Goal: Ask a question: Seek information or help from site administrators or community

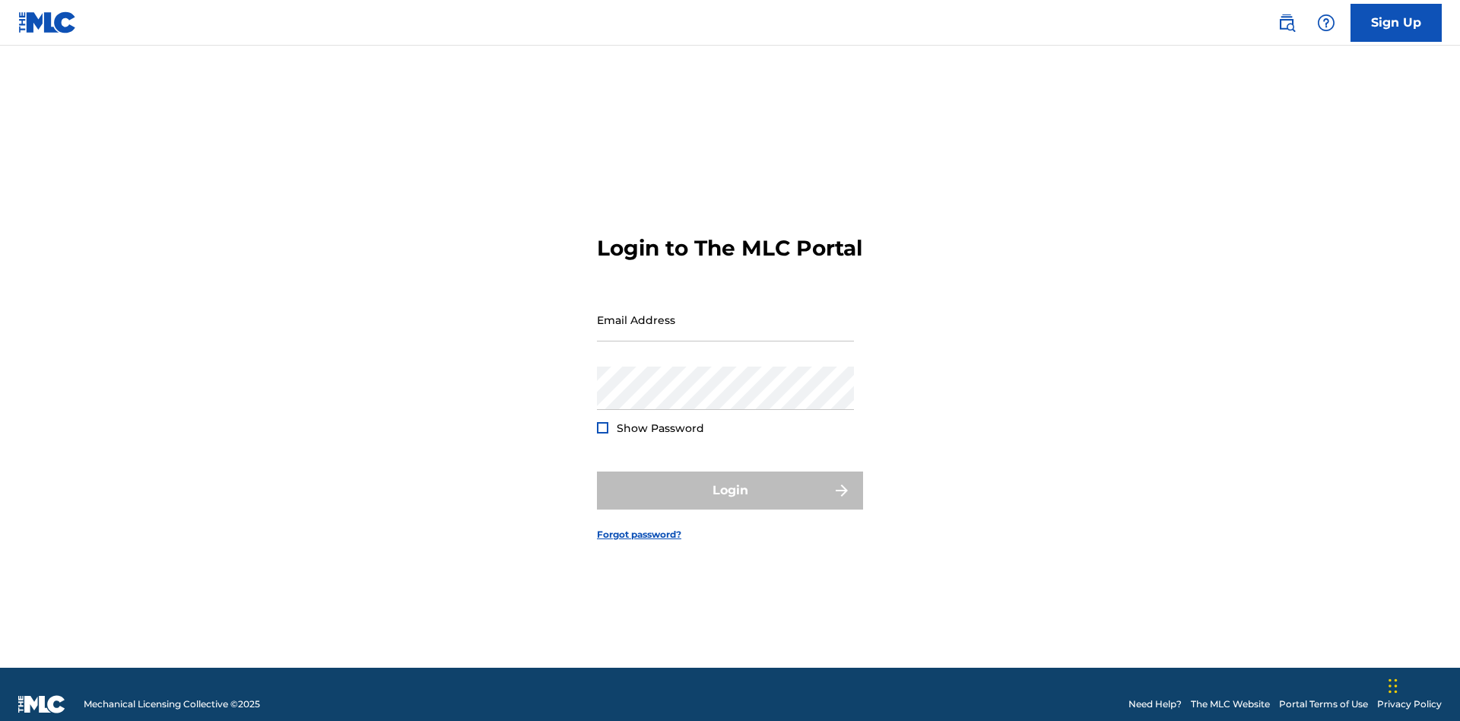
scroll to position [20, 0]
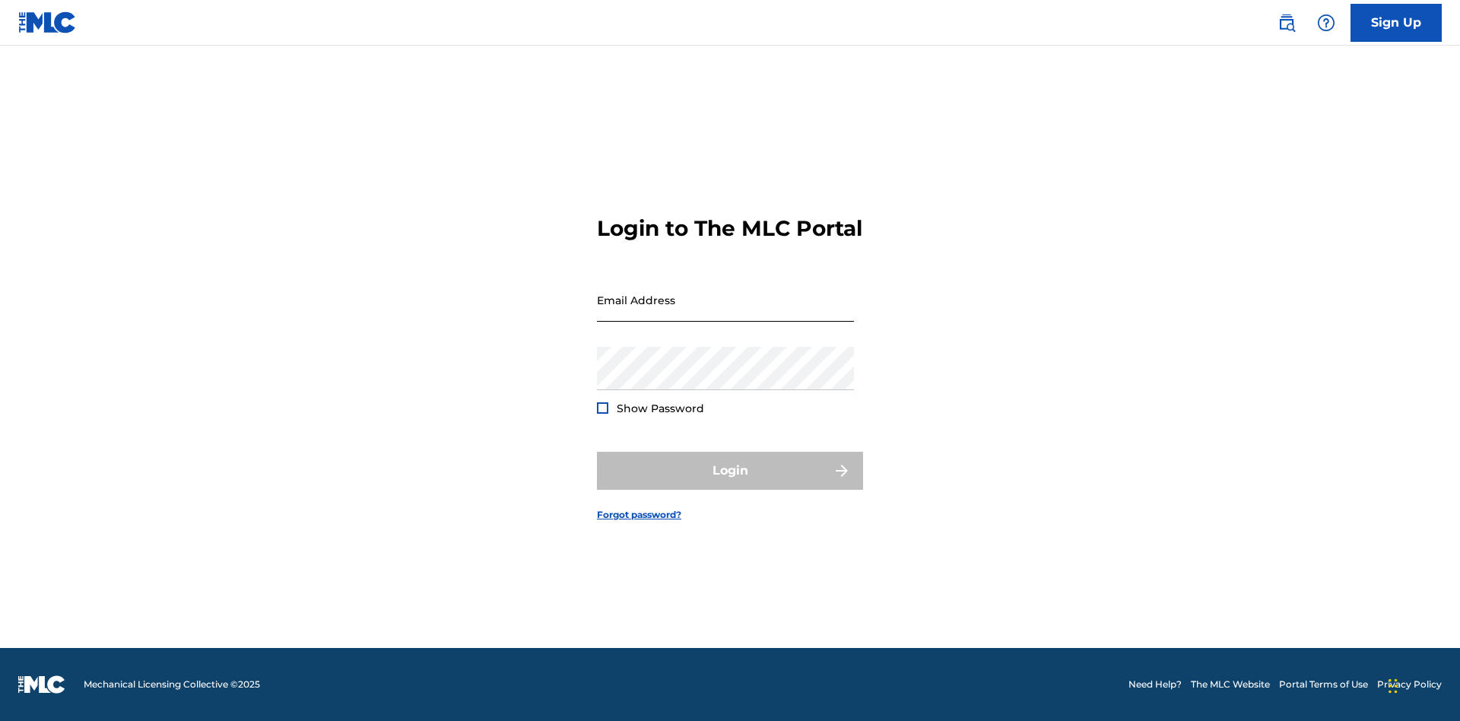
click at [726, 313] on input "Email Address" at bounding box center [725, 299] width 257 height 43
type input "[EMAIL_ADDRESS][DOMAIN_NAME]"
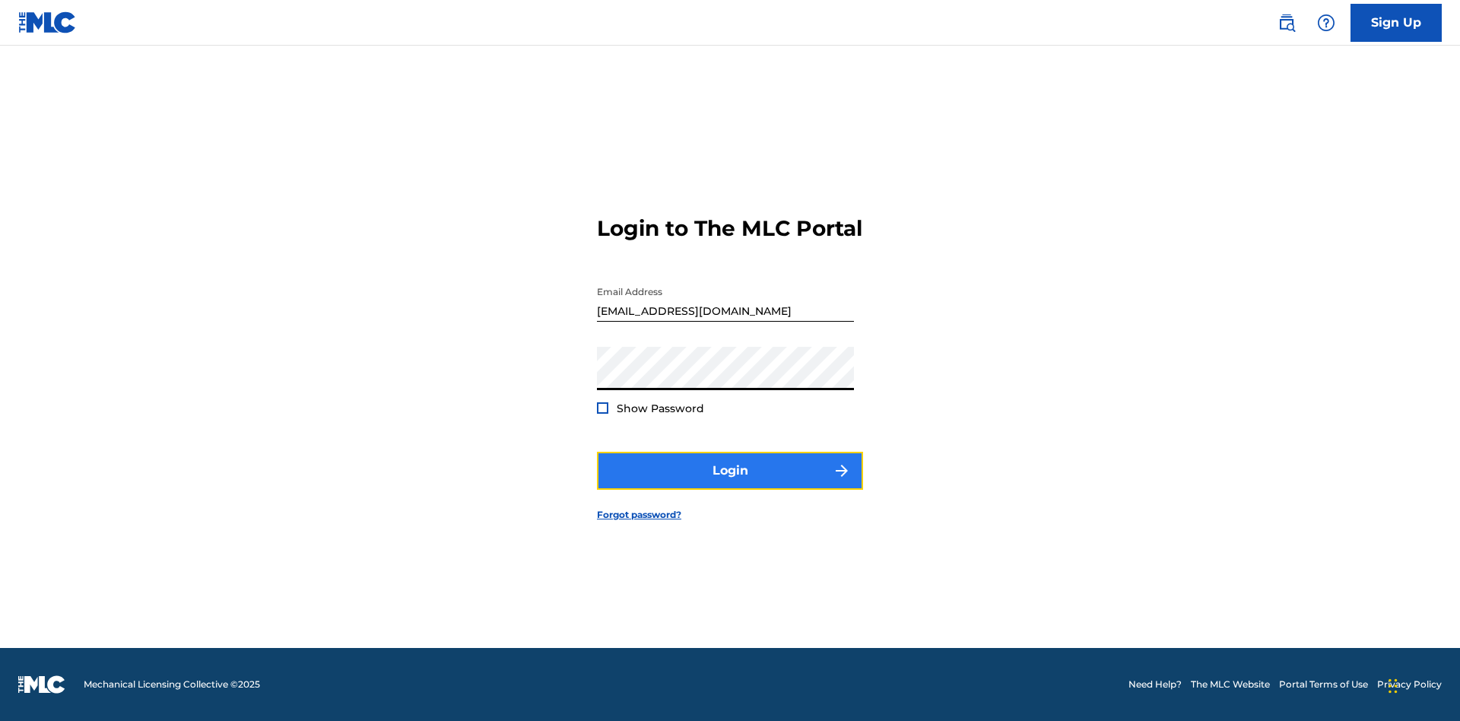
click at [730, 484] on button "Login" at bounding box center [730, 471] width 266 height 38
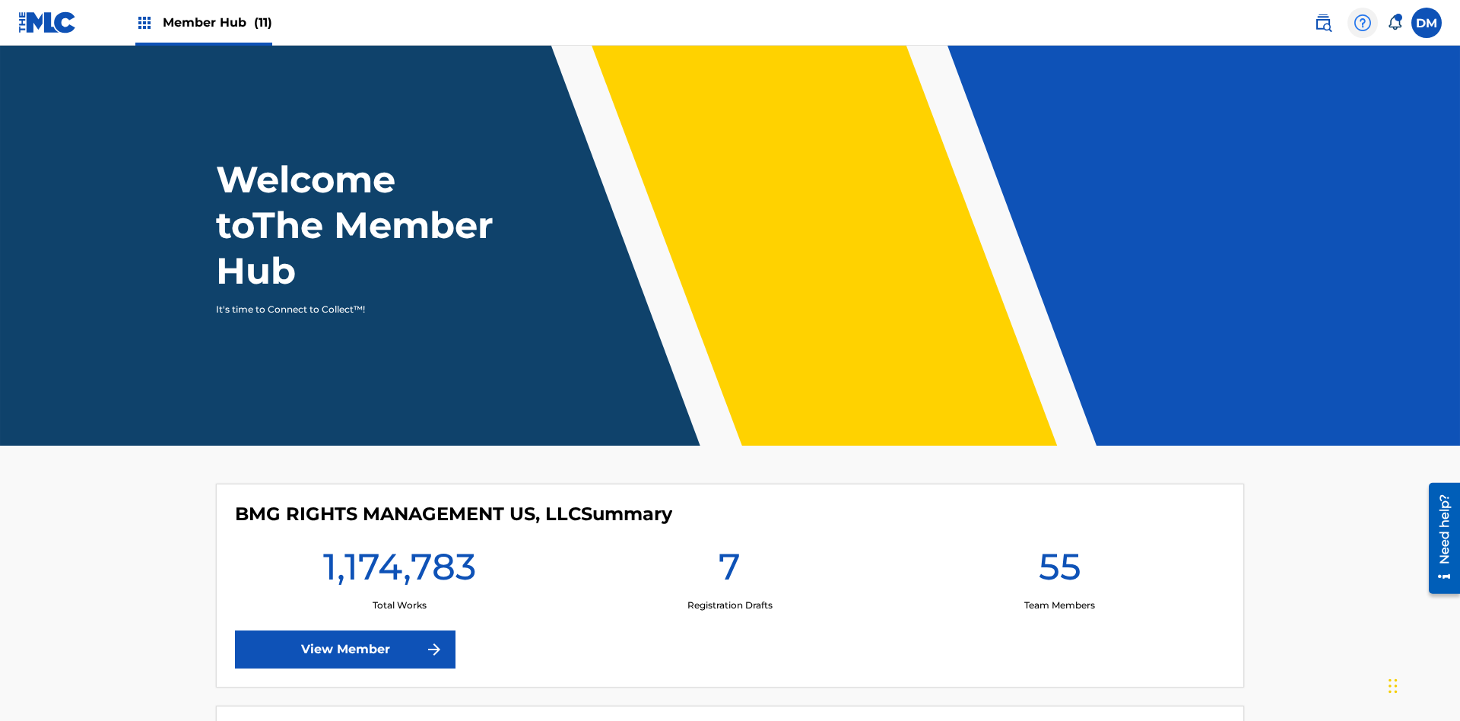
click at [1363, 22] on img at bounding box center [1363, 23] width 18 height 18
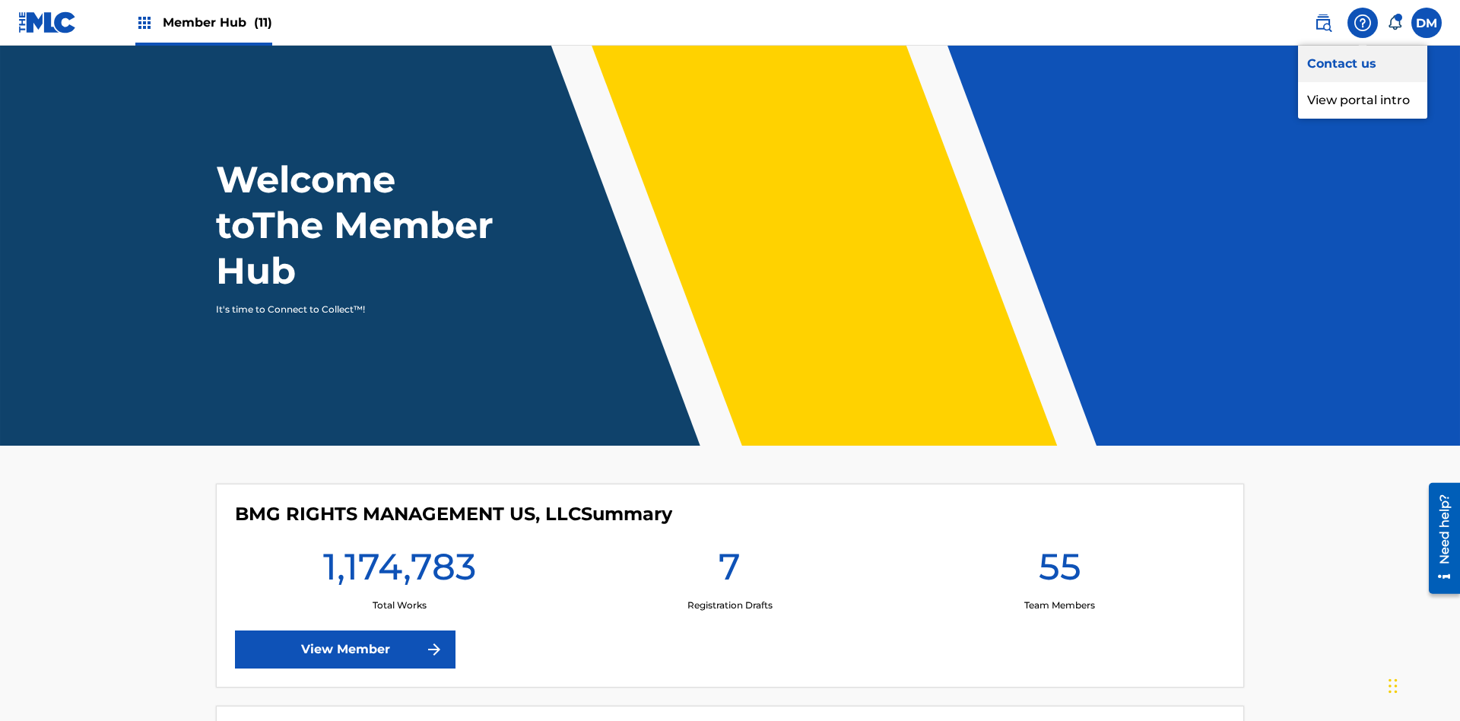
click at [1363, 63] on link "Contact us" at bounding box center [1362, 64] width 129 height 37
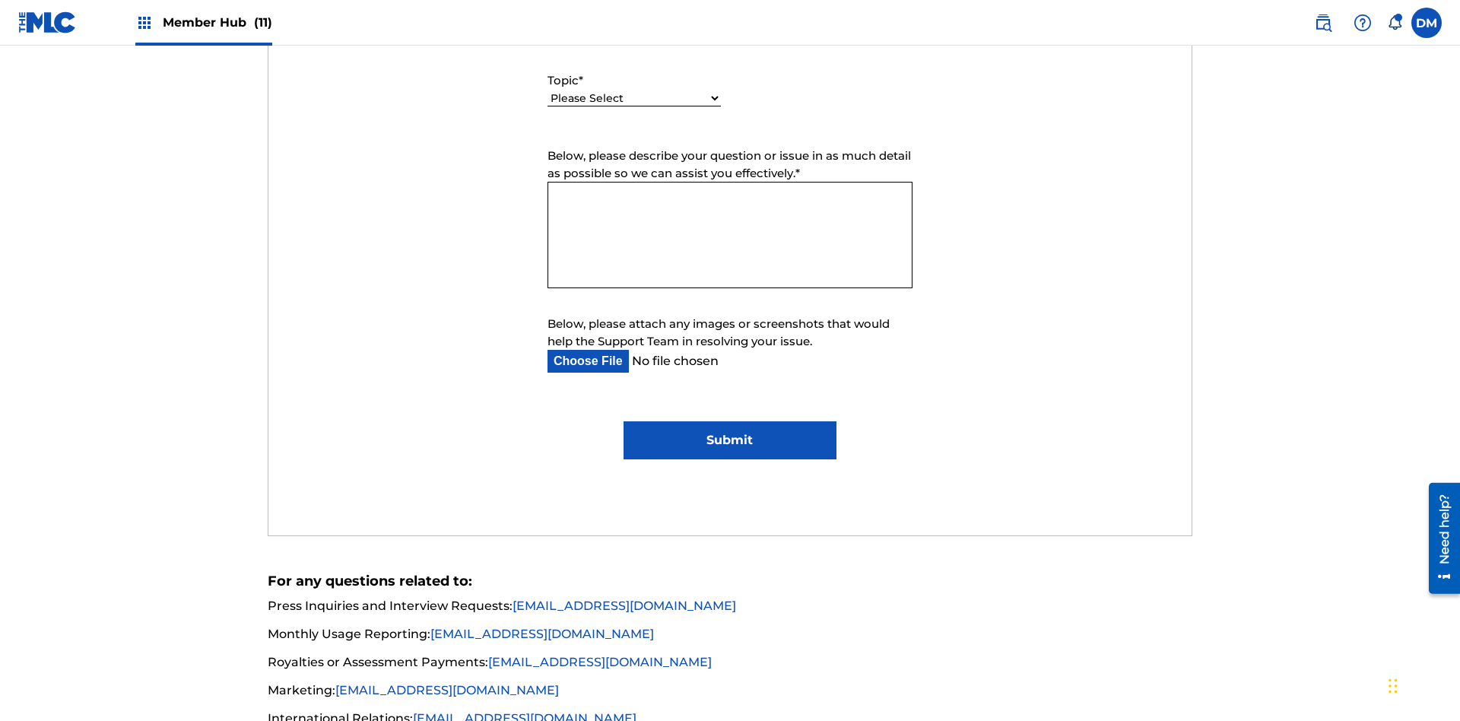
click at [634, 99] on select "Please Select I need help with my account I need help with managing my catalog …" at bounding box center [634, 99] width 173 height 16
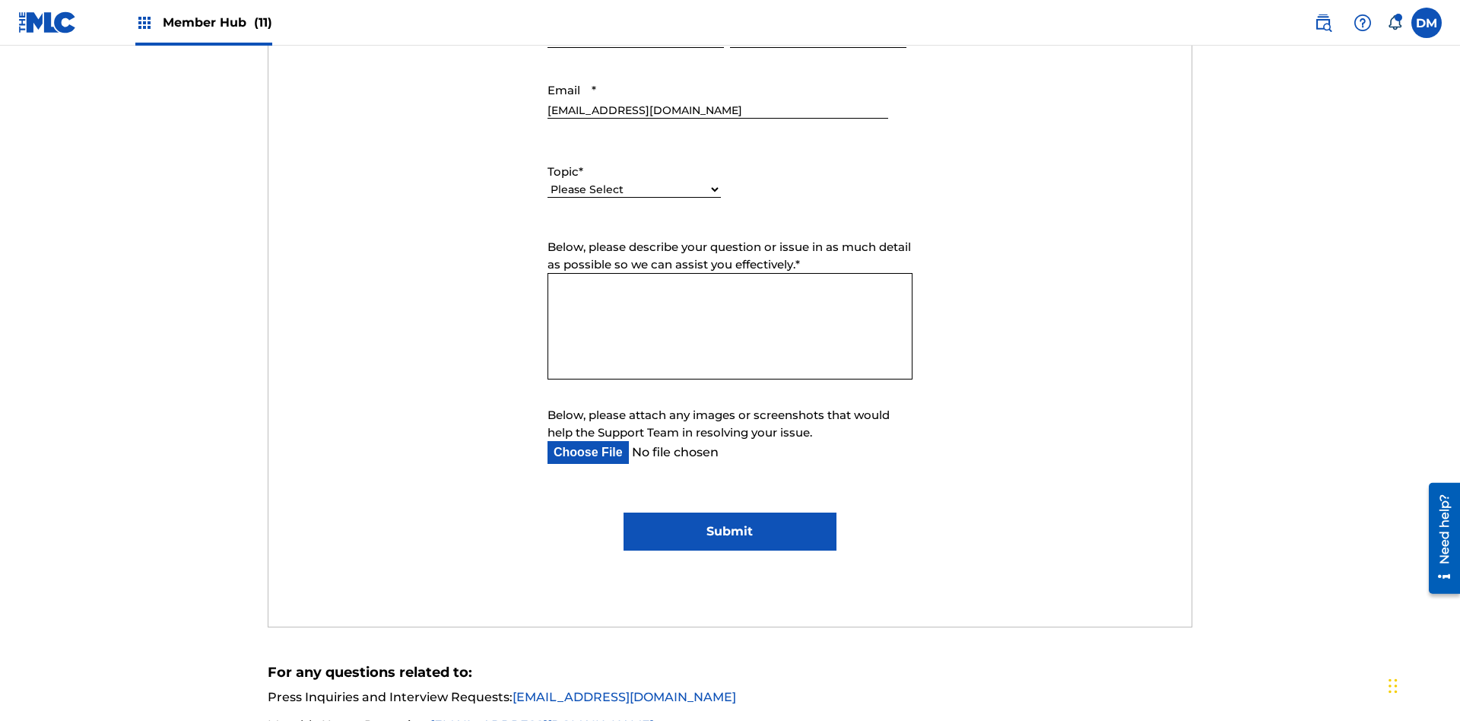
select select "I need help with managing my catalog"
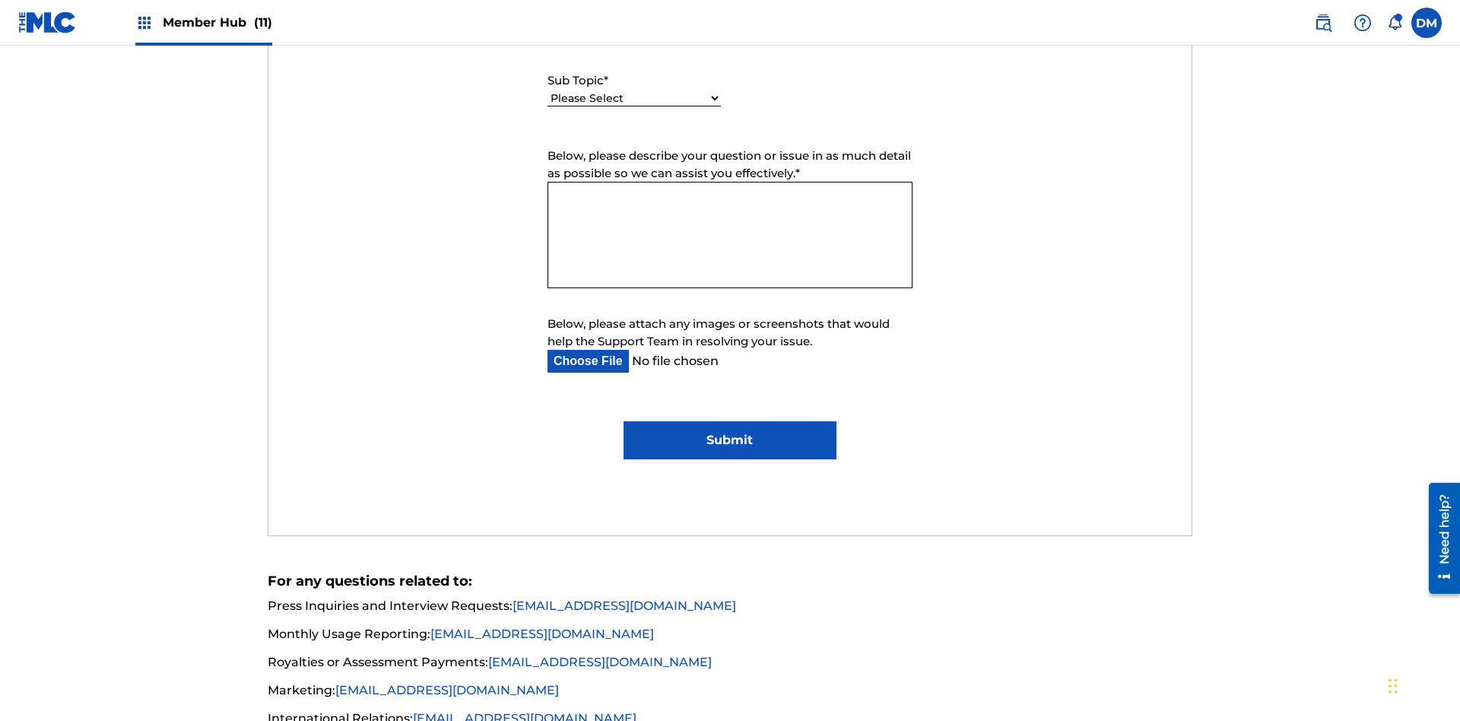
click at [634, 99] on select "Please Select I need help with CWR I need help registering my work(s) in The ML…" at bounding box center [634, 99] width 173 height 16
select select "I need help editing my works"
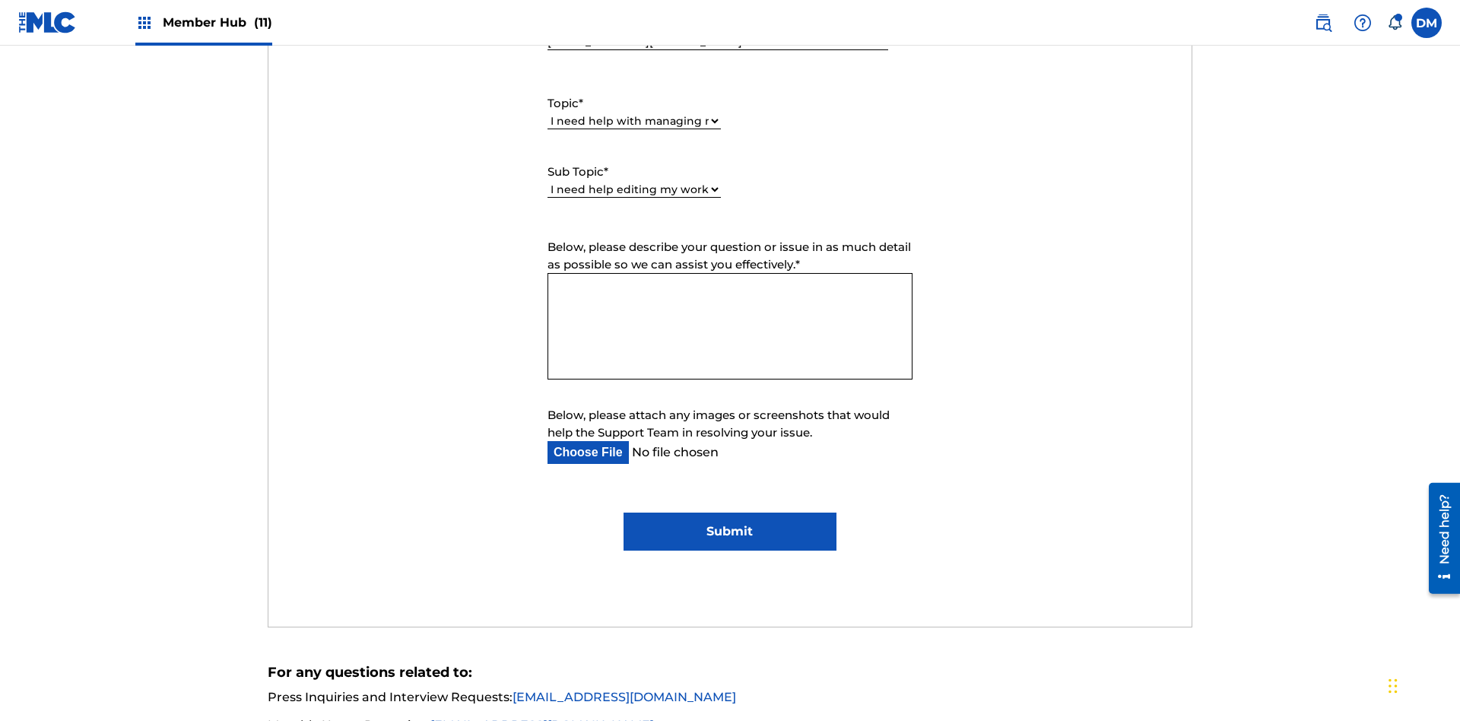
scroll to position [950, 0]
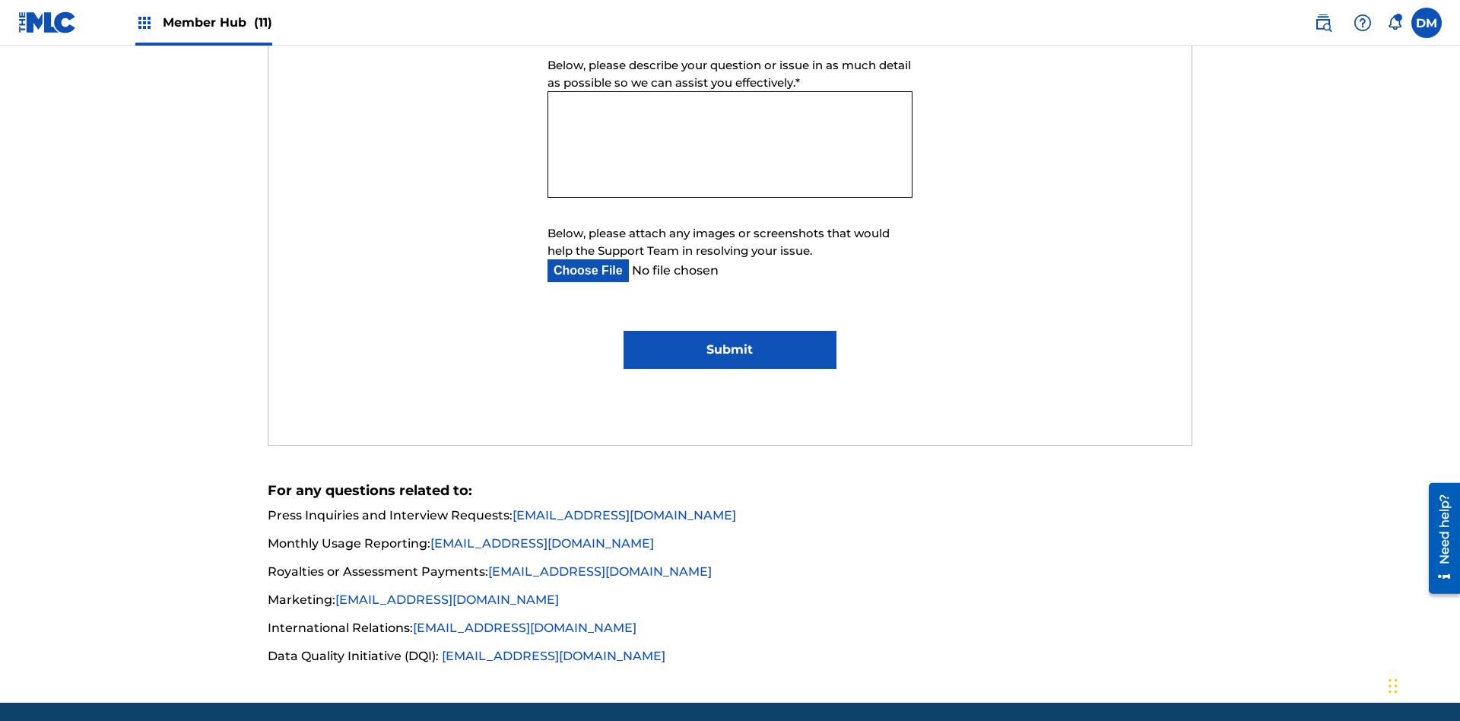
click at [730, 145] on textarea "Below, please describe your question or issue in as much detail as possible so …" at bounding box center [730, 144] width 365 height 106
type textarea "w882i9M6dx0iTWQVic8T"
